Goal: Transaction & Acquisition: Purchase product/service

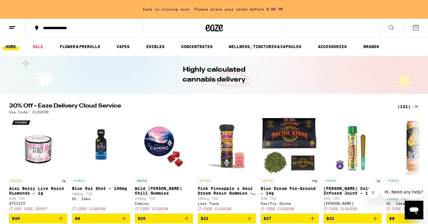
click at [38, 112] on p "Use Code: CLOUD30" at bounding box center [29, 112] width 40 height 4
copy p "CLOUD30"
click at [416, 104] on icon at bounding box center [415, 106] width 7 height 7
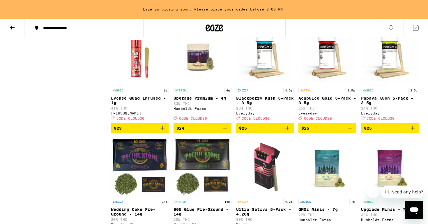
scroll to position [1189, 0]
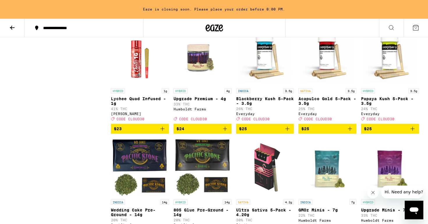
click at [225, 131] on icon "Add to bag" at bounding box center [225, 129] width 4 height 4
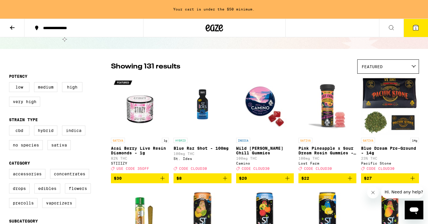
scroll to position [27, 0]
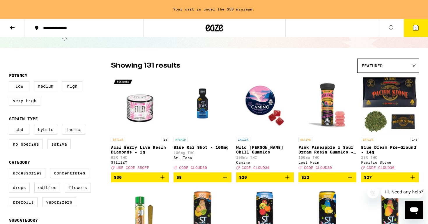
click at [72, 130] on label "Indica" at bounding box center [73, 130] width 23 height 10
click at [10, 126] on input "Indica" at bounding box center [10, 125] width 0 height 0
checkbox input "true"
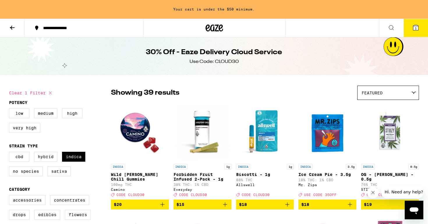
click at [330, 143] on img "Open page for Ice Cream Pie - 3.5g from Mr. Zips" at bounding box center [327, 132] width 58 height 58
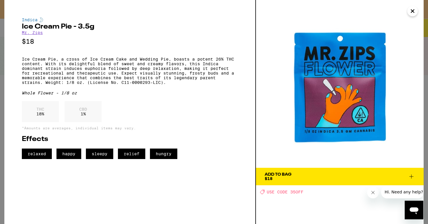
click at [410, 176] on icon at bounding box center [411, 176] width 7 height 7
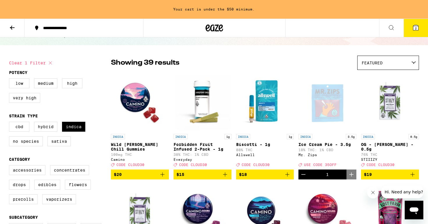
scroll to position [31, 0]
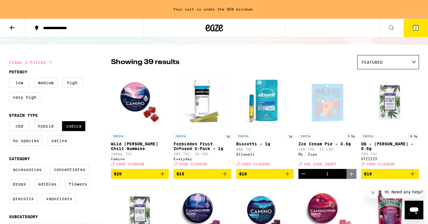
click at [225, 177] on icon "Add to bag" at bounding box center [225, 173] width 7 height 7
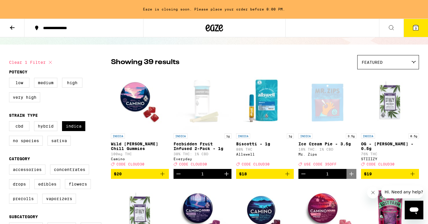
click at [416, 28] on span "3" at bounding box center [416, 27] width 2 height 3
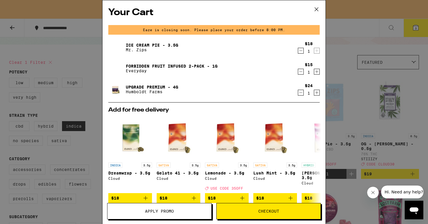
click at [359, 111] on div "Your Cart Eaze is closing soon. Please place your order before 8:00 PM. Ice Cre…" at bounding box center [214, 112] width 428 height 224
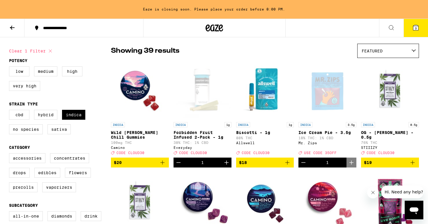
scroll to position [42, 0]
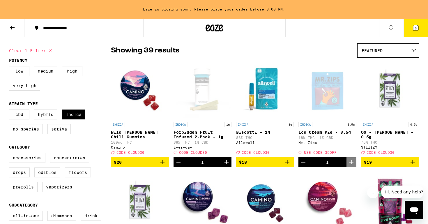
click at [419, 29] on icon at bounding box center [415, 27] width 7 height 7
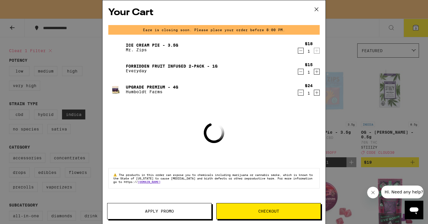
click at [148, 210] on span "Apply Promo" at bounding box center [159, 211] width 29 height 4
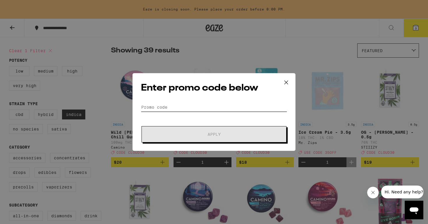
click at [172, 107] on input "Promo Code" at bounding box center [214, 107] width 146 height 9
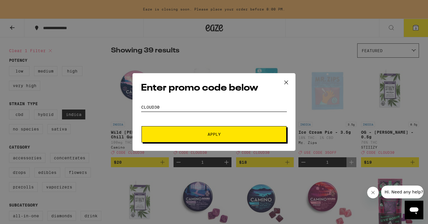
type input "CLOUD30"
click at [141, 126] on button "Apply" at bounding box center [213, 134] width 145 height 16
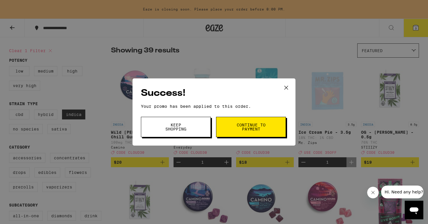
click at [227, 123] on button "Continue to payment" at bounding box center [251, 127] width 70 height 20
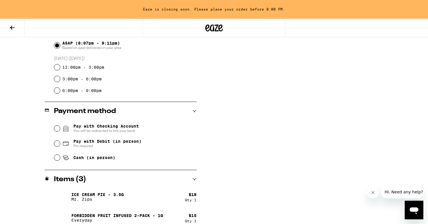
scroll to position [170, 0]
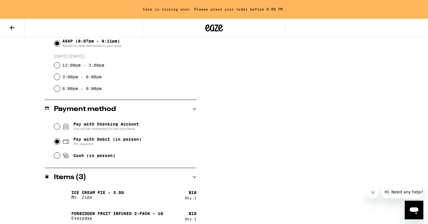
click at [57, 141] on input "Pay with Debit (in person) Pin required" at bounding box center [57, 142] width 6 height 6
radio input "true"
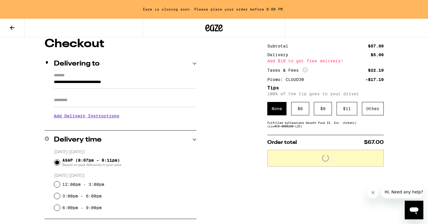
scroll to position [50, 0]
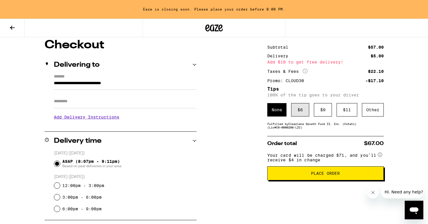
click at [301, 109] on div "$ 6" at bounding box center [300, 109] width 18 height 13
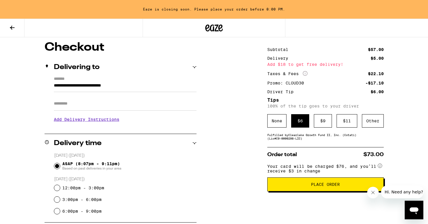
scroll to position [79, 0]
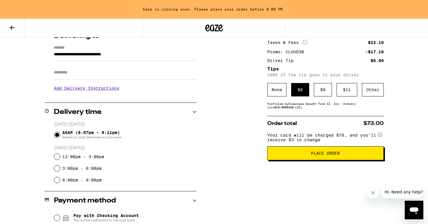
click at [300, 155] on span "Place Order" at bounding box center [325, 153] width 107 height 4
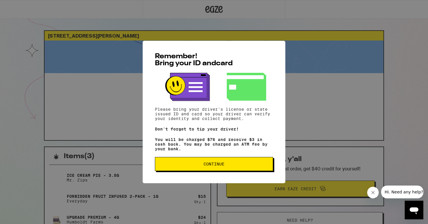
click at [216, 166] on span "Continue" at bounding box center [213, 164] width 21 height 4
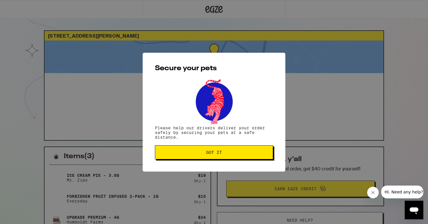
click at [219, 154] on span "Got it" at bounding box center [214, 152] width 16 height 4
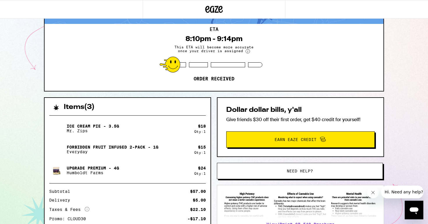
scroll to position [49, 0]
